Goal: Task Accomplishment & Management: Manage account settings

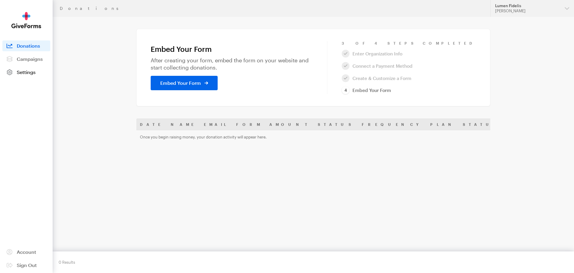
click at [30, 69] on span "Settings" at bounding box center [26, 72] width 19 height 6
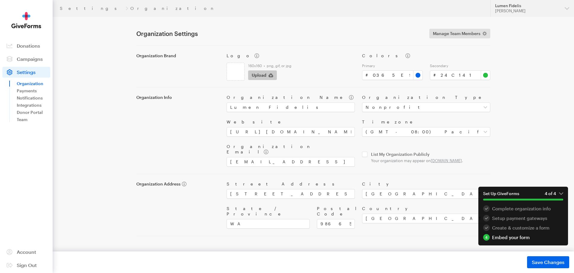
click at [267, 77] on button "Upload" at bounding box center [262, 75] width 29 height 10
type input "C:\fakepath\Logo.png"
click at [546, 264] on span "Save Changes" at bounding box center [548, 261] width 33 height 7
click at [21, 91] on link "Payments" at bounding box center [34, 90] width 34 height 7
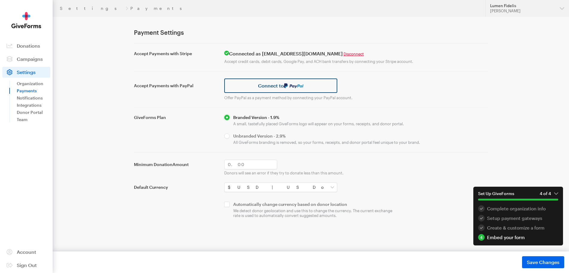
click at [333, 83] on link "Connect to" at bounding box center [280, 85] width 113 height 14
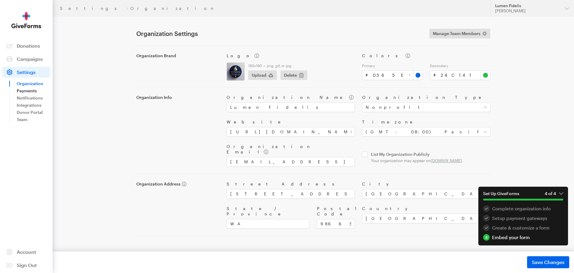
click at [32, 94] on link "Payments" at bounding box center [34, 90] width 34 height 7
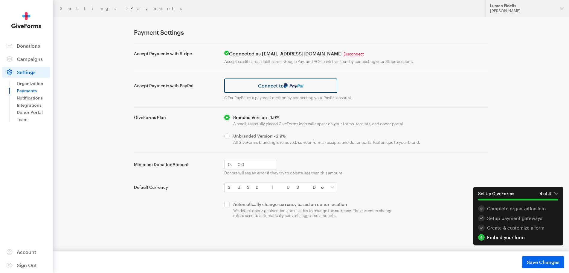
click at [259, 91] on link "Connect to" at bounding box center [280, 85] width 113 height 14
